Goal: Task Accomplishment & Management: Manage account settings

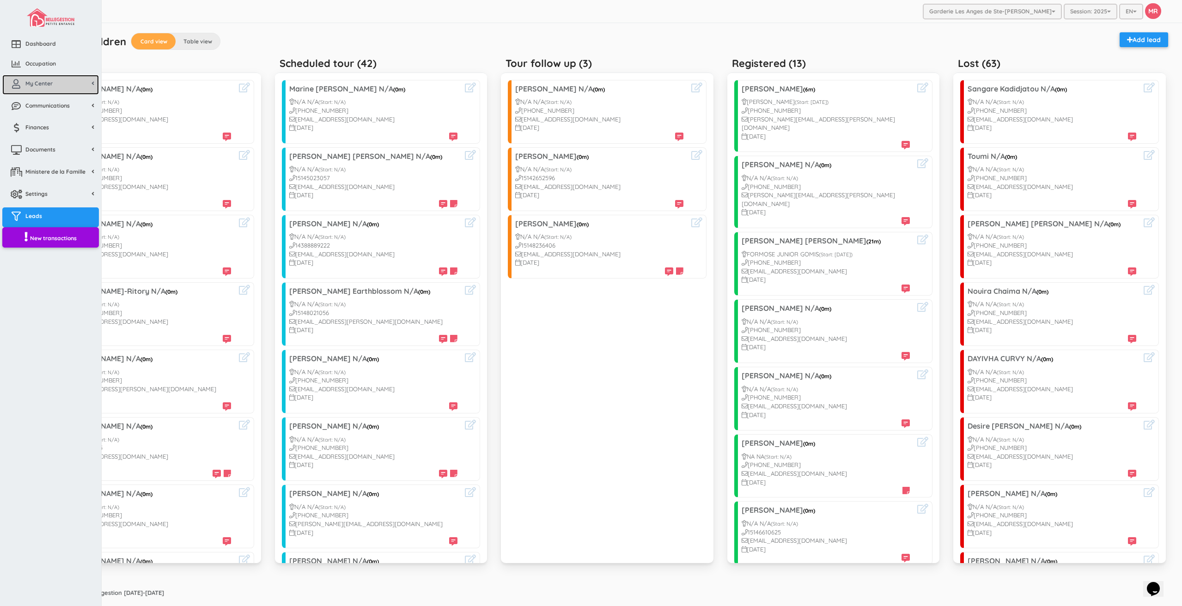
click at [37, 88] on link "My Center" at bounding box center [50, 85] width 97 height 20
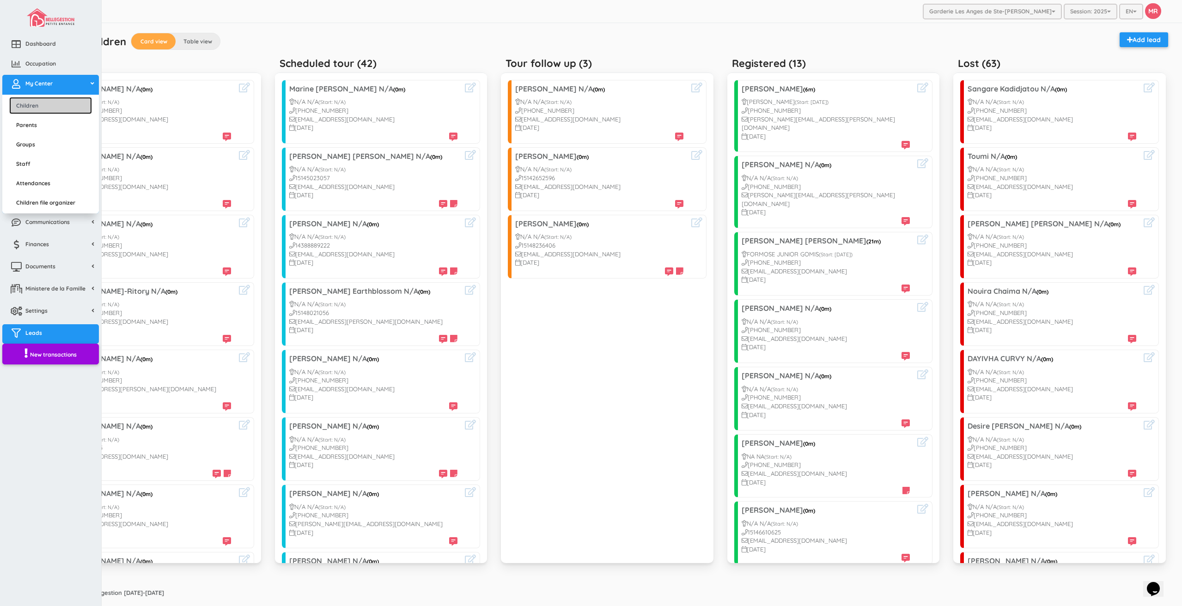
click at [43, 99] on link "Children" at bounding box center [50, 105] width 83 height 17
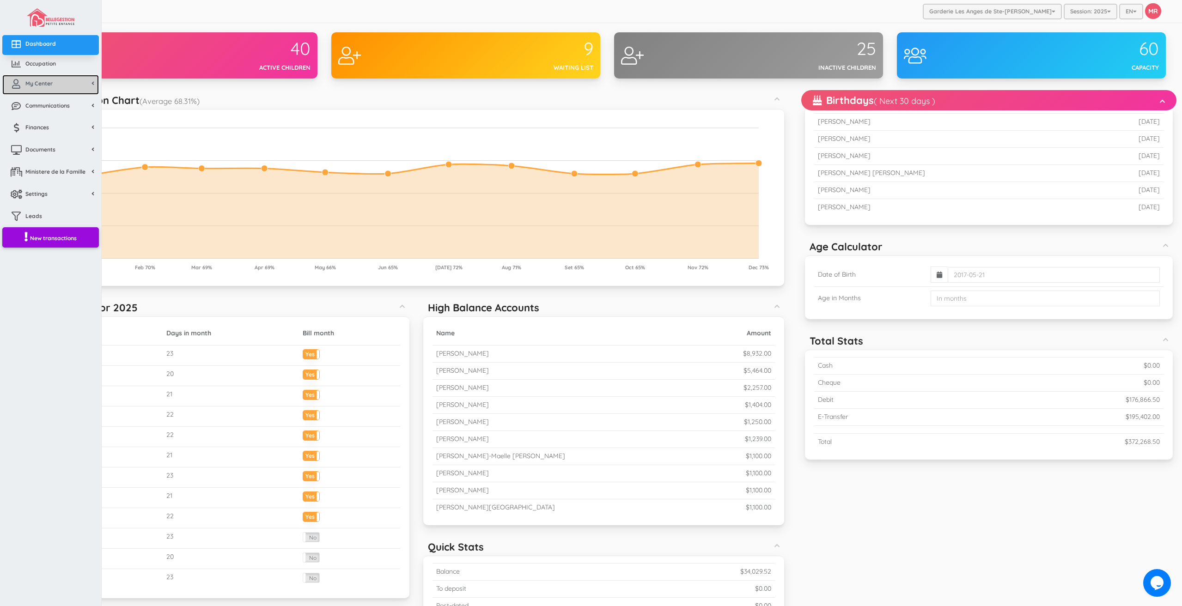
click at [29, 92] on link "My Center" at bounding box center [50, 85] width 97 height 20
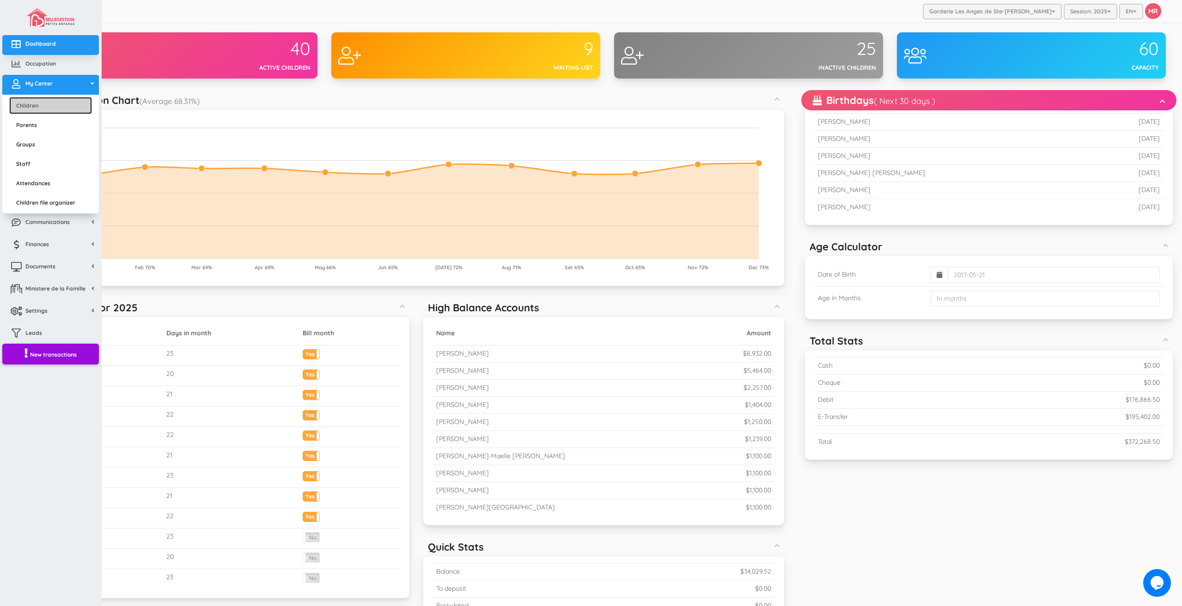
click at [40, 110] on link "Children" at bounding box center [50, 105] width 83 height 17
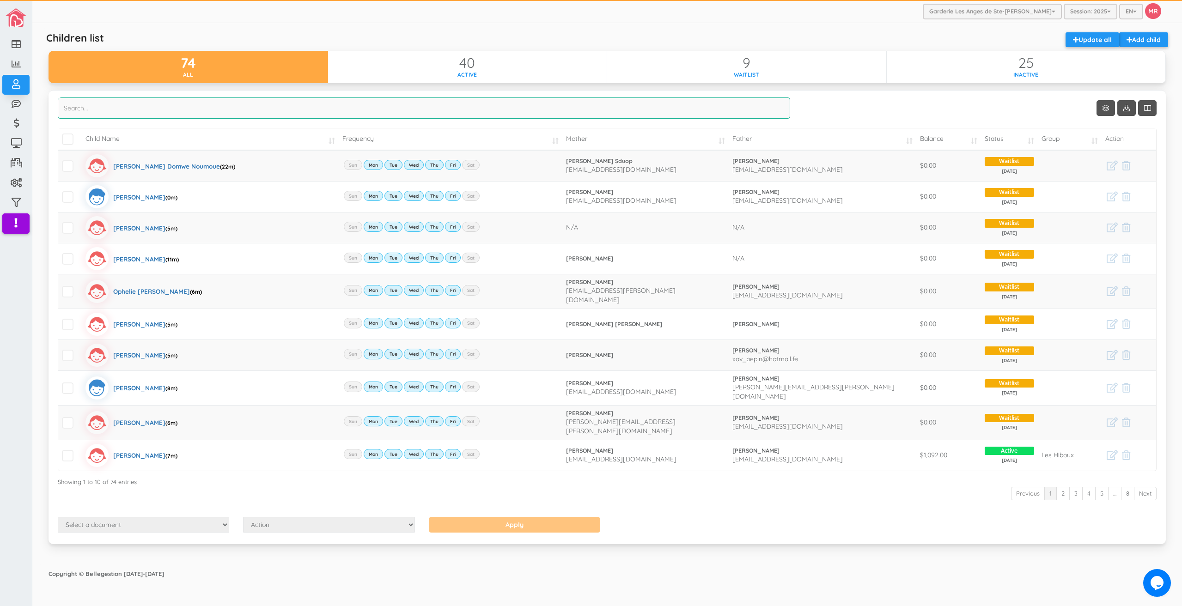
click at [289, 111] on input "search" at bounding box center [424, 108] width 733 height 21
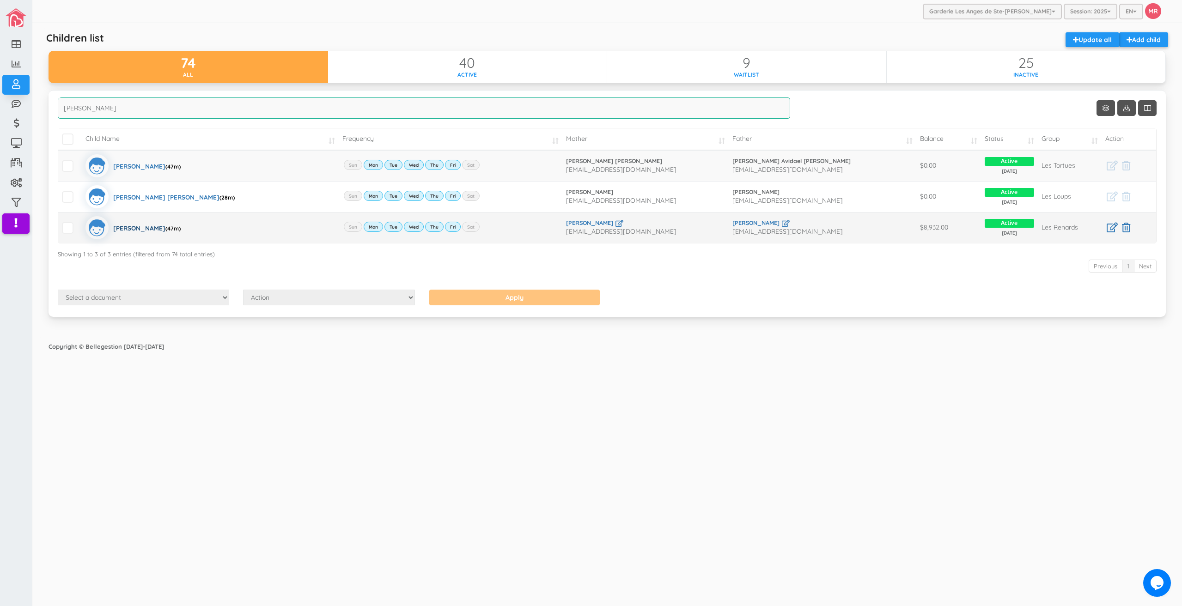
type input "dylan"
click at [142, 232] on div "Dylan Lalanne (47m)" at bounding box center [146, 227] width 67 height 23
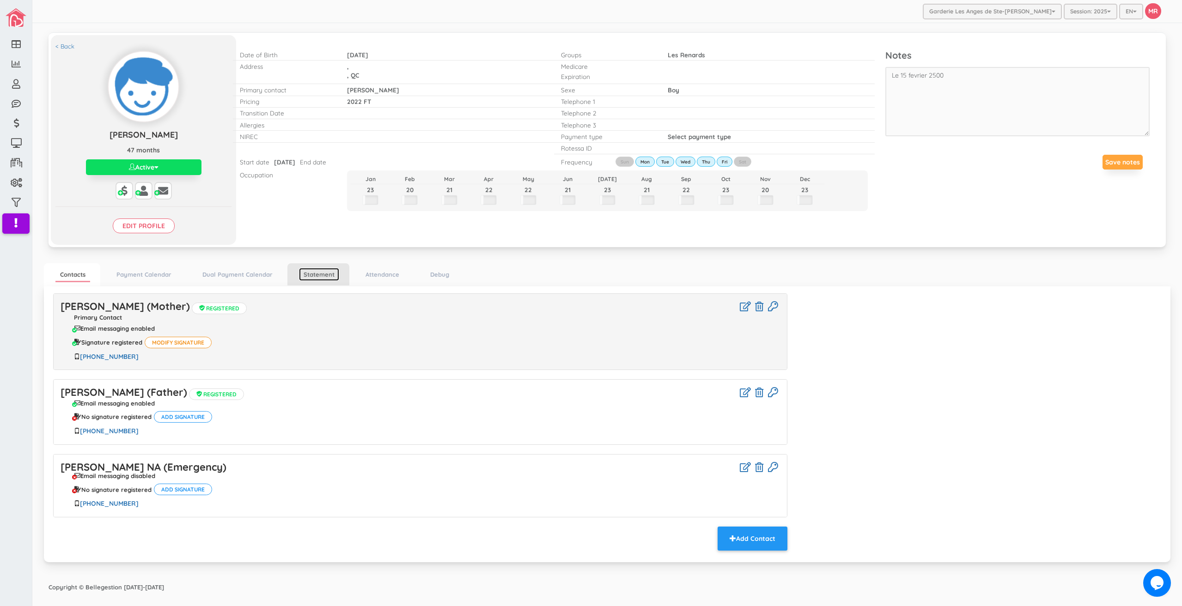
click at [322, 276] on link "Statement" at bounding box center [319, 274] width 40 height 13
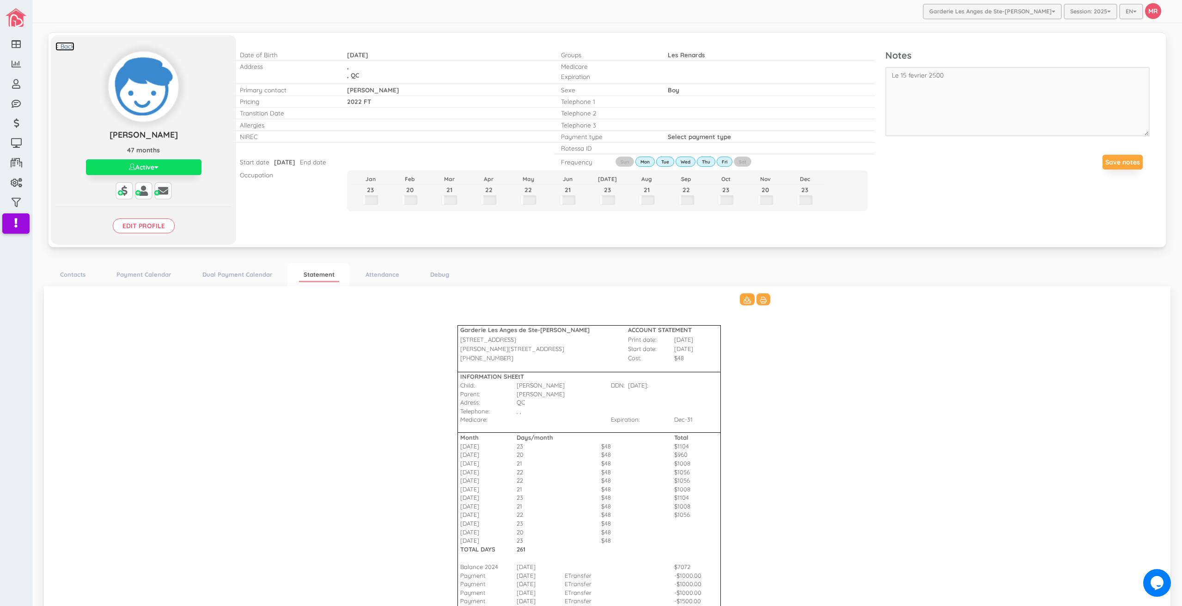
click at [59, 45] on link "< Back" at bounding box center [64, 46] width 19 height 9
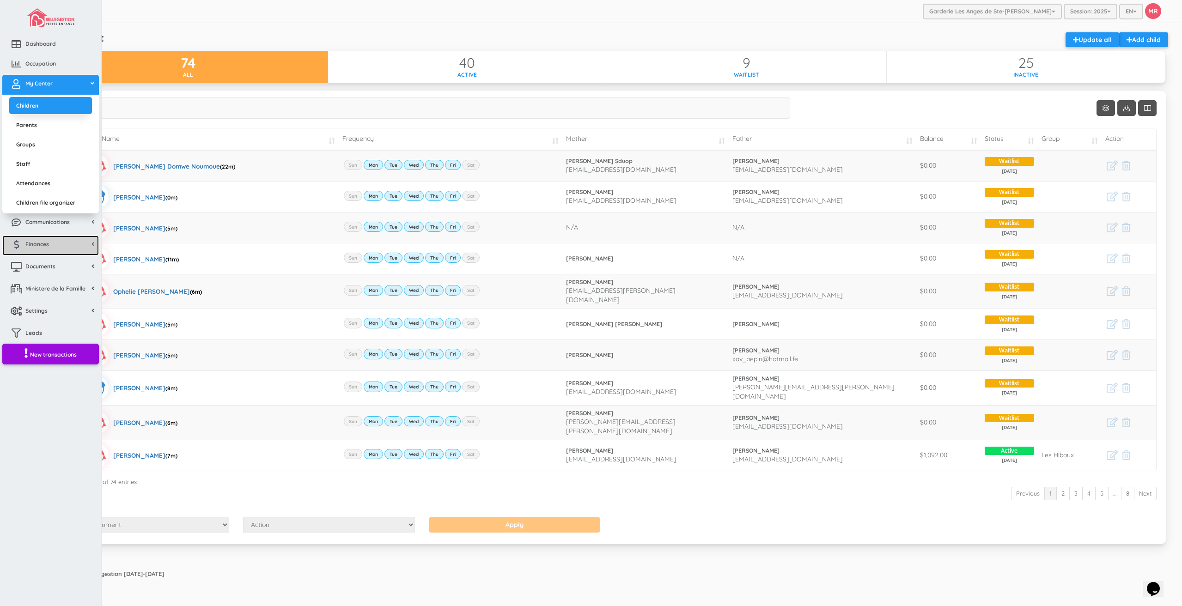
click at [54, 242] on link "Finances" at bounding box center [50, 246] width 97 height 20
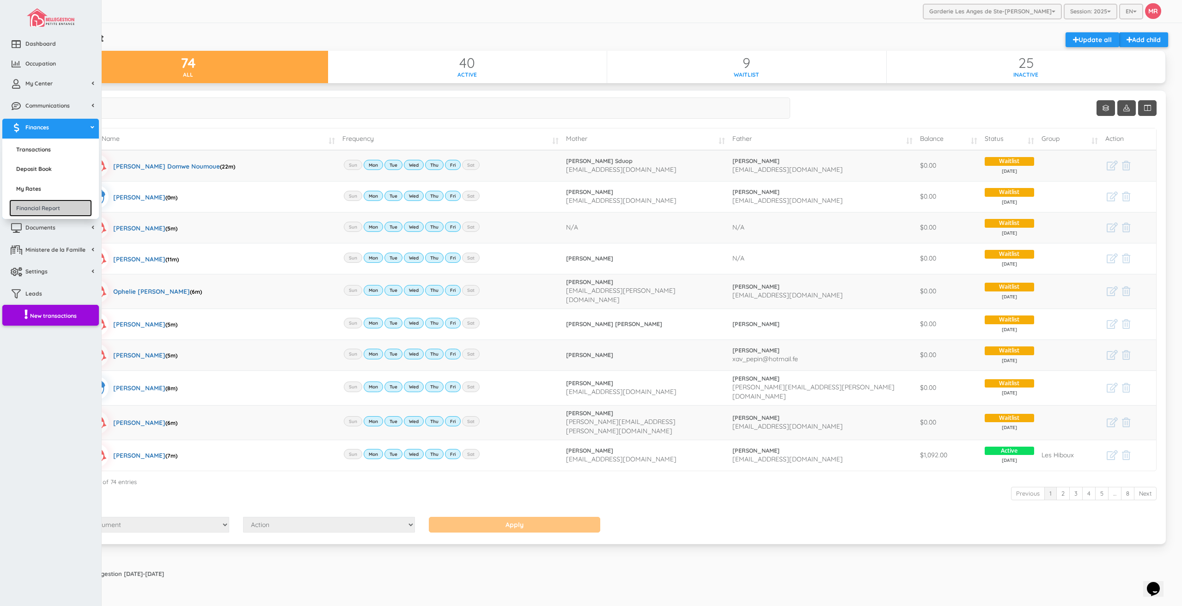
click at [55, 205] on link "Financial Report" at bounding box center [50, 208] width 83 height 17
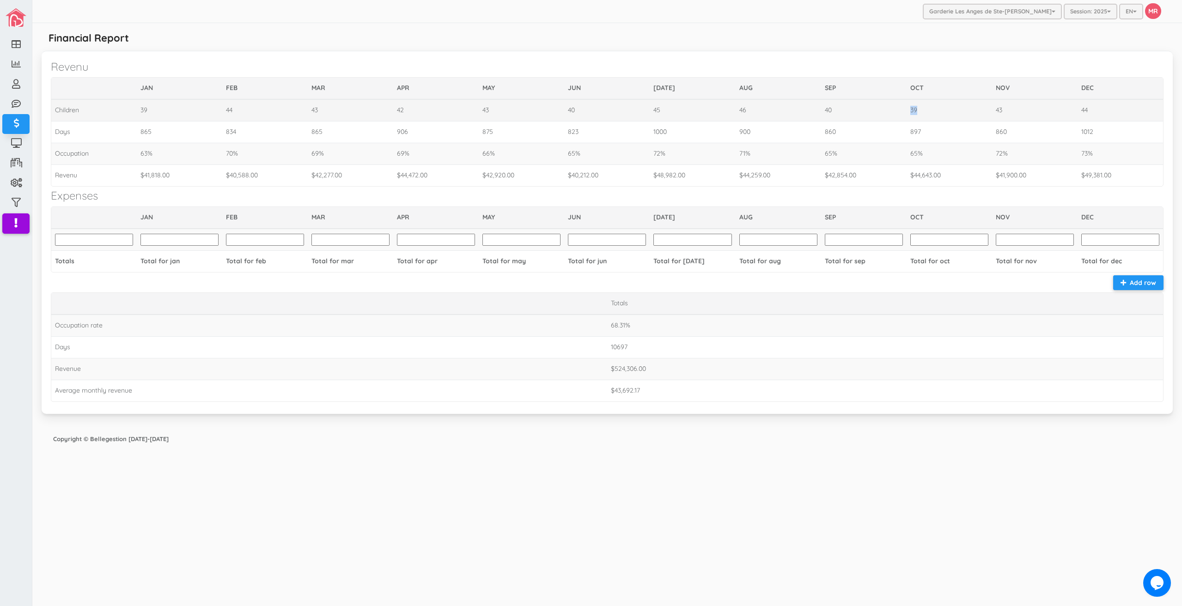
drag, startPoint x: 922, startPoint y: 109, endPoint x: 904, endPoint y: 109, distance: 17.6
click at [904, 109] on tr "Children 39 44 43 42 43 40 45 46 40 39 43 44" at bounding box center [607, 110] width 1112 height 22
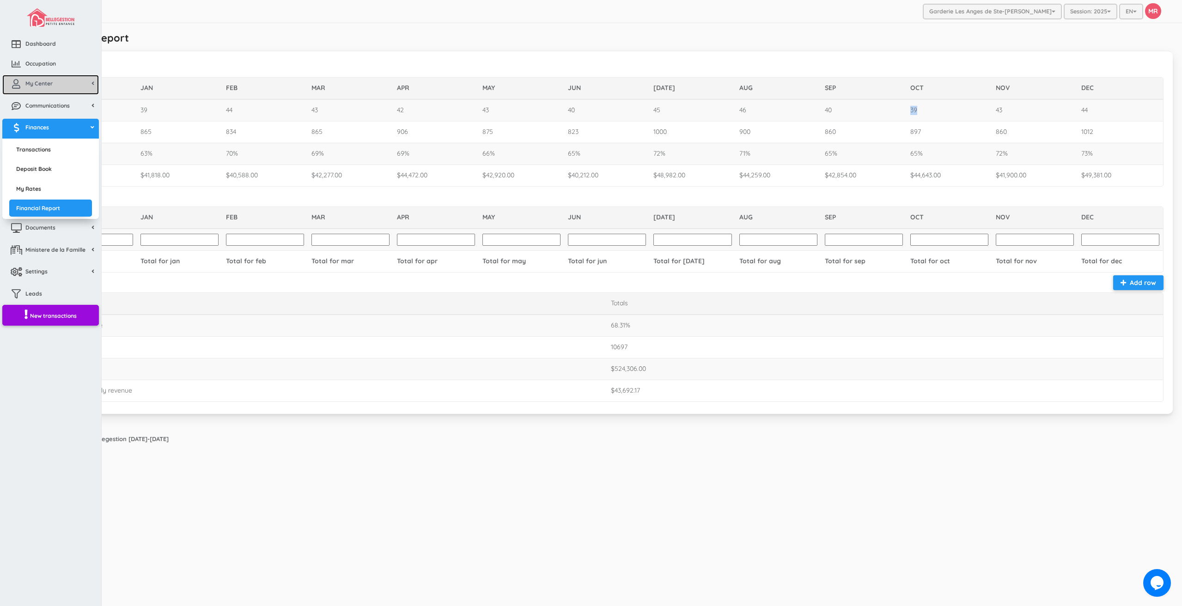
click at [20, 84] on icon at bounding box center [16, 83] width 18 height 9
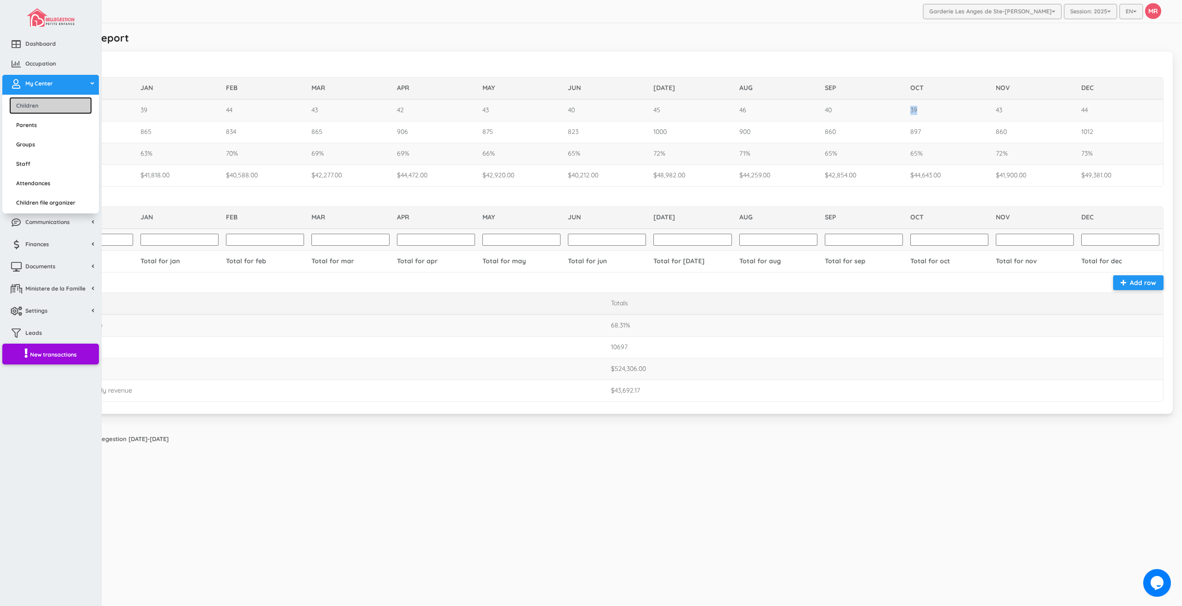
click at [41, 101] on link "Children" at bounding box center [50, 105] width 83 height 17
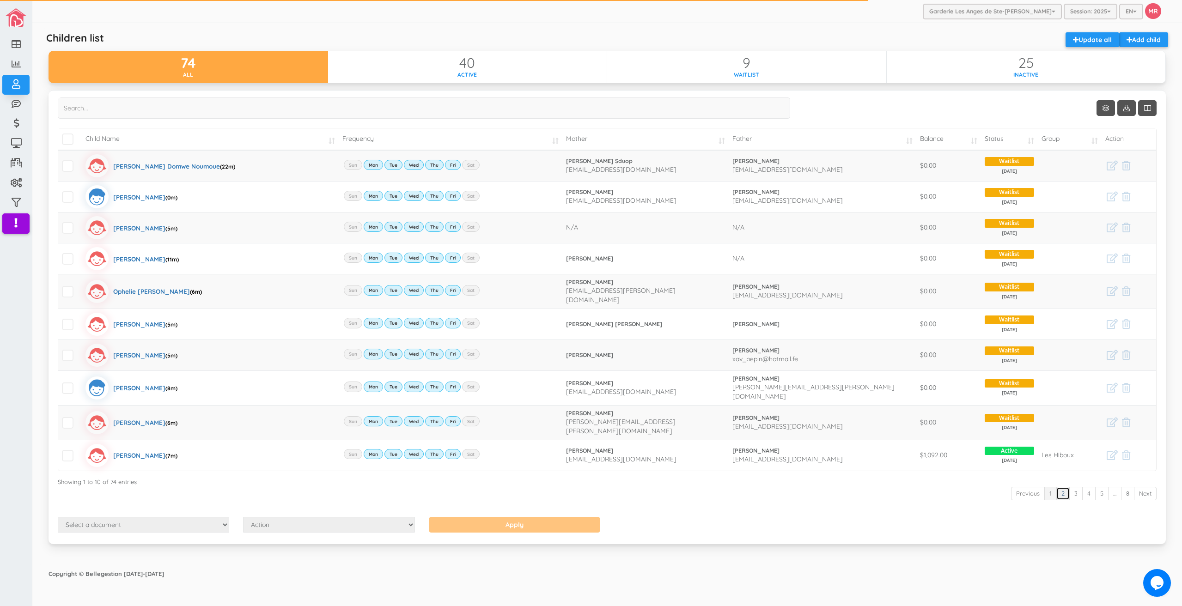
click at [1065, 487] on link "2" at bounding box center [1063, 493] width 13 height 13
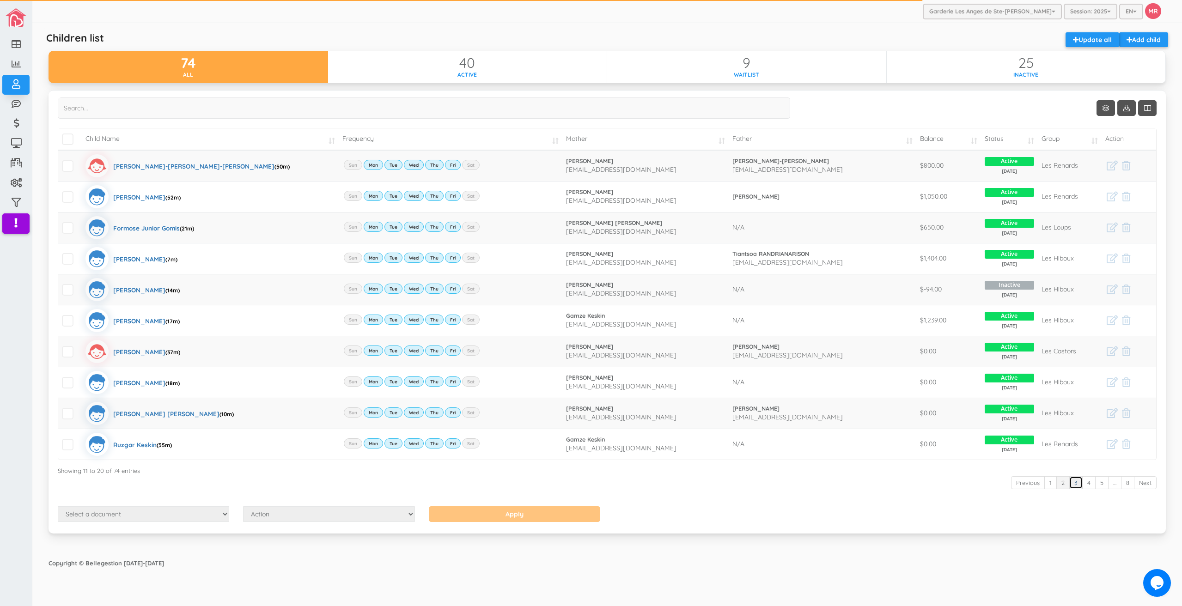
click at [1079, 481] on link "3" at bounding box center [1075, 483] width 13 height 13
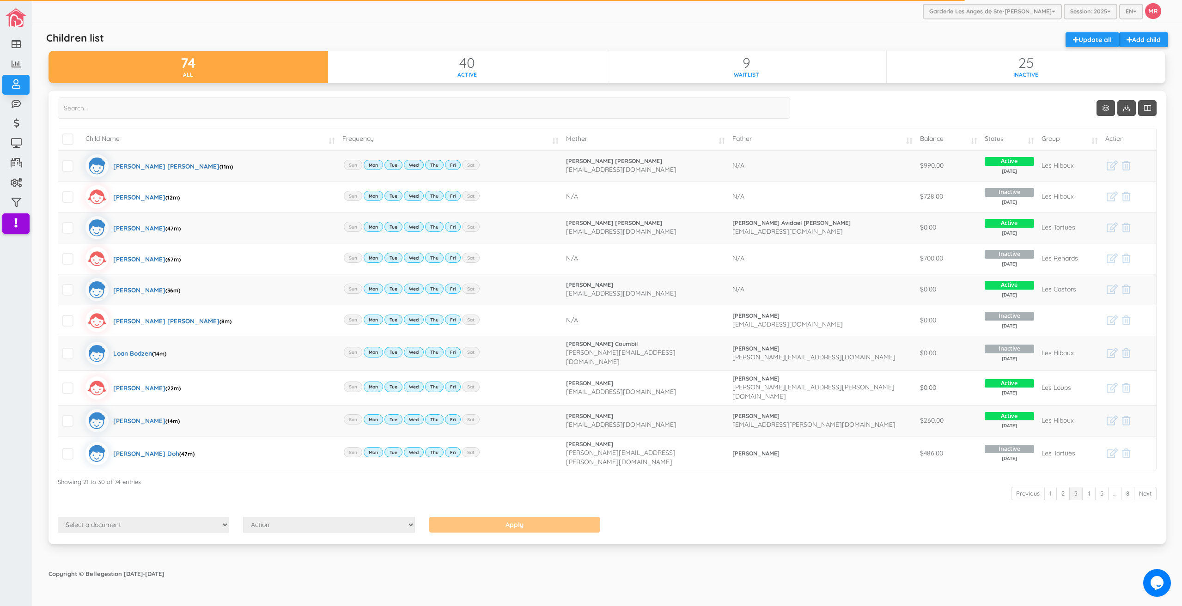
click at [1070, 487] on link "3" at bounding box center [1075, 493] width 13 height 13
click at [1062, 487] on link "2" at bounding box center [1063, 493] width 13 height 13
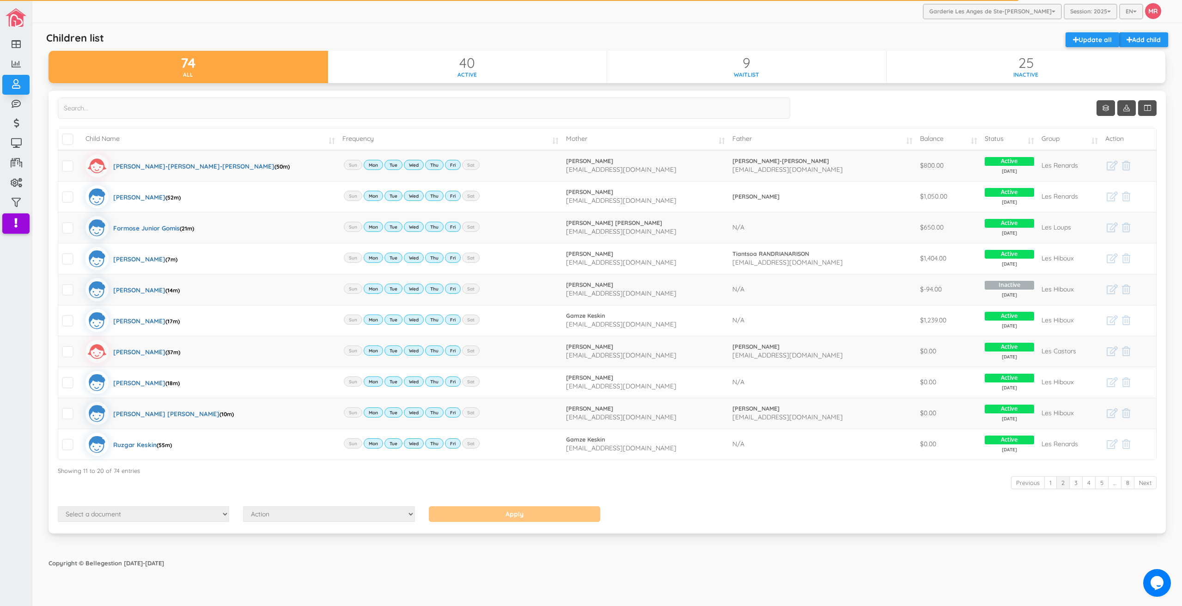
click at [1057, 483] on link "2" at bounding box center [1063, 483] width 13 height 13
click at [1054, 483] on link "1" at bounding box center [1051, 483] width 12 height 13
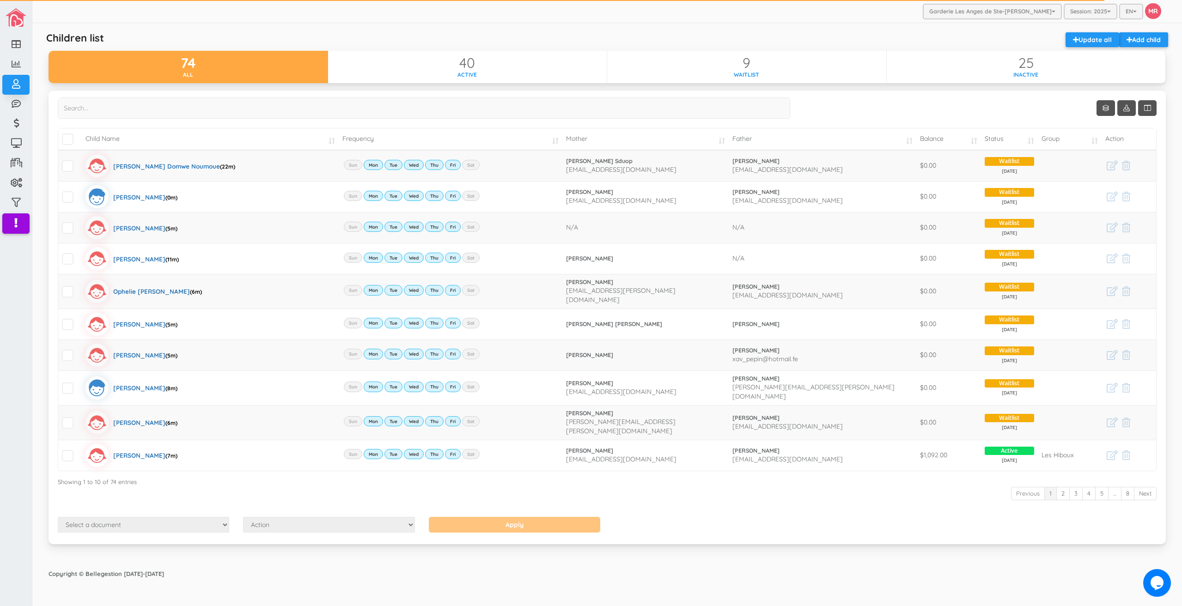
click at [828, 517] on div "Select a document Account Statement Pay Plan Dual Pay Plan Action Send Email Vi…" at bounding box center [607, 526] width 1113 height 18
click at [786, 554] on div "Children list Add child Update all 74 All 40 Active 9 Waitlist 25 Inactive Show…" at bounding box center [607, 294] width 1136 height 542
click at [405, 38] on div "Children list Add child Update all" at bounding box center [607, 41] width 1131 height 18
